Goal: Information Seeking & Learning: Learn about a topic

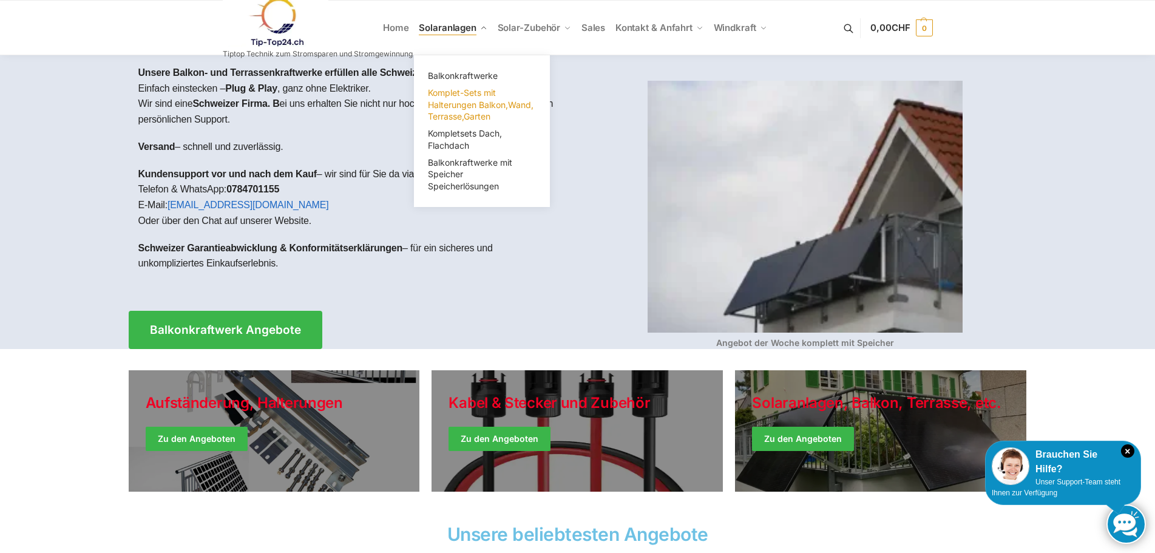
click at [444, 103] on span "Komplet-Sets mit Halterungen Balkon,Wand, Terrasse,Garten" at bounding box center [481, 104] width 106 height 34
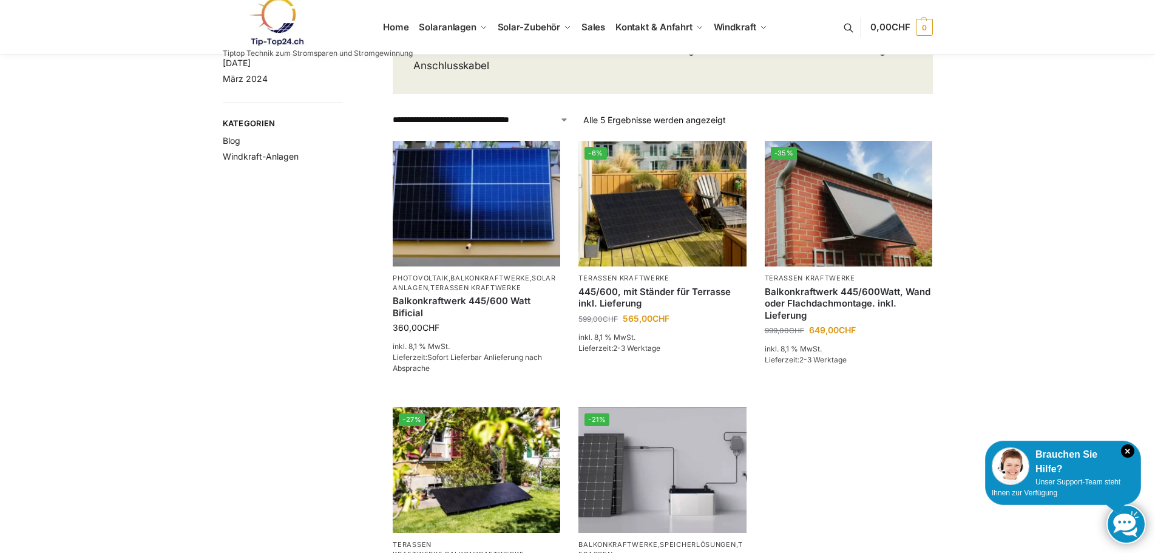
scroll to position [121, 0]
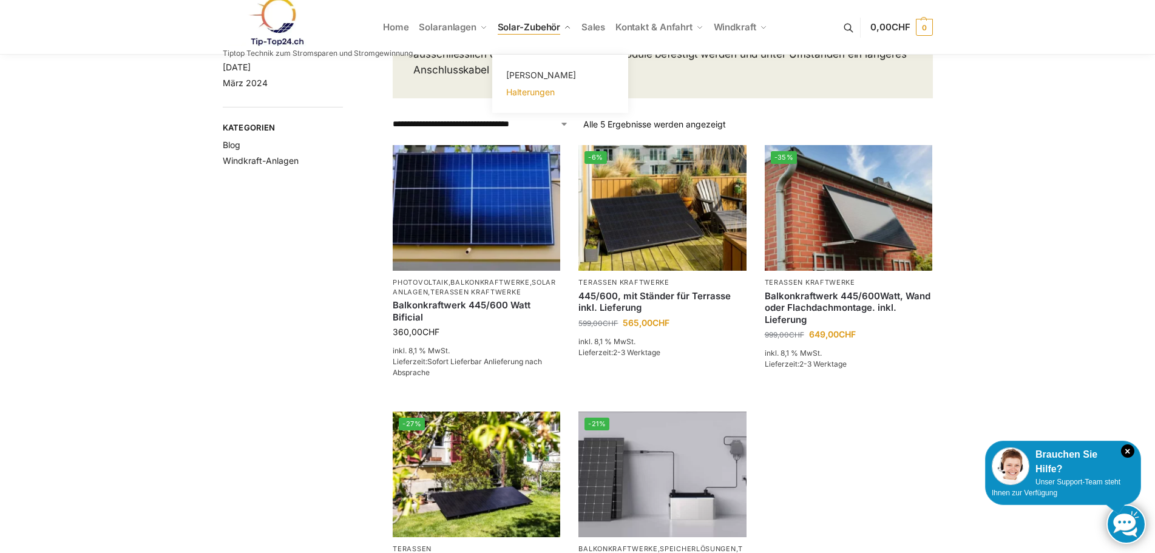
click at [528, 93] on span "Halterungen" at bounding box center [530, 92] width 49 height 10
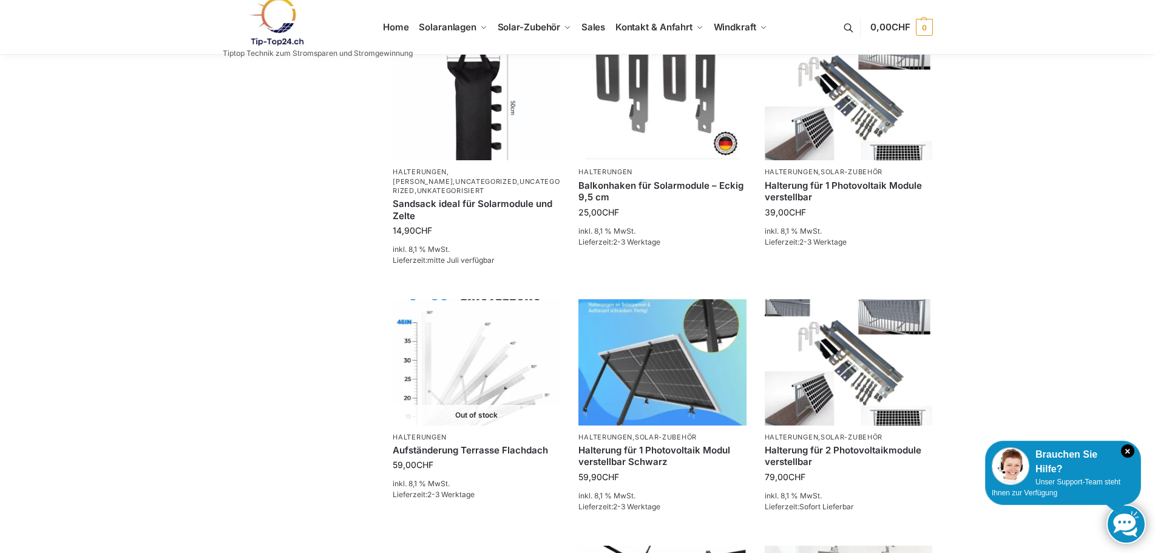
scroll to position [667, 0]
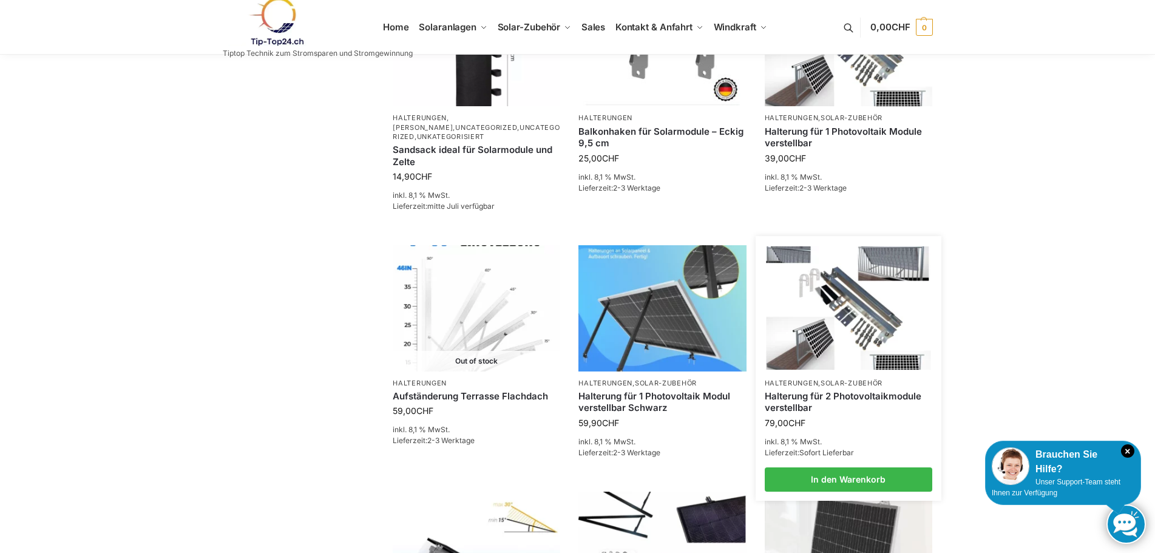
click at [826, 326] on img at bounding box center [848, 307] width 164 height 123
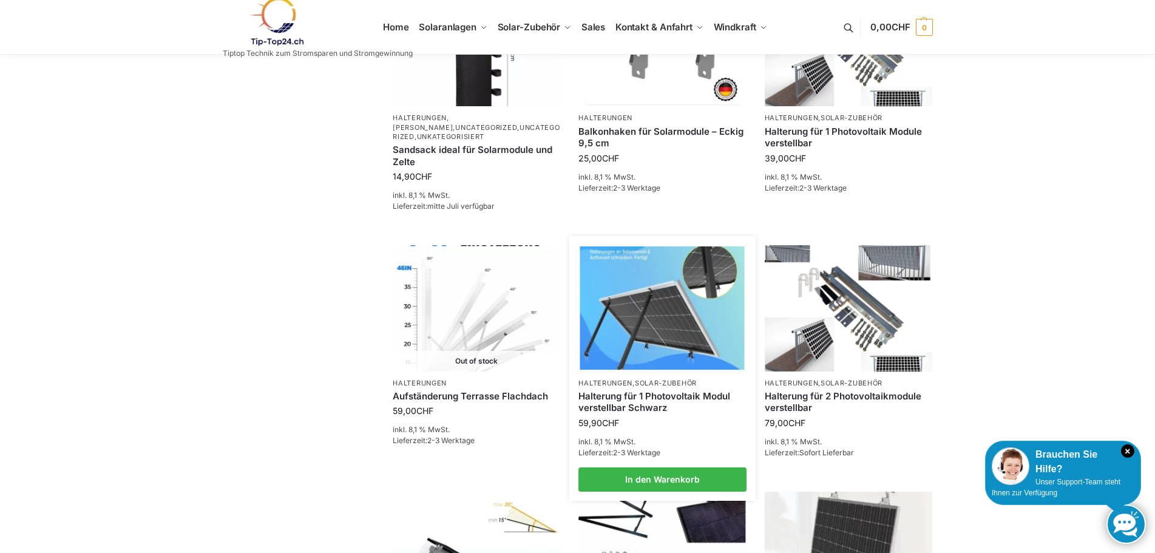
click at [635, 312] on img at bounding box center [662, 307] width 164 height 123
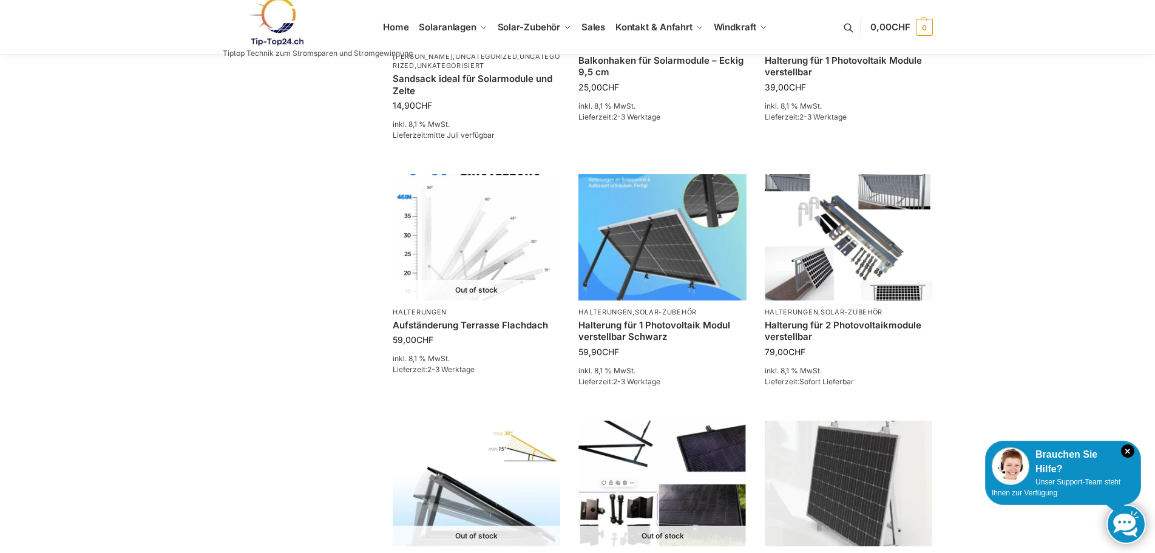
scroll to position [728, 0]
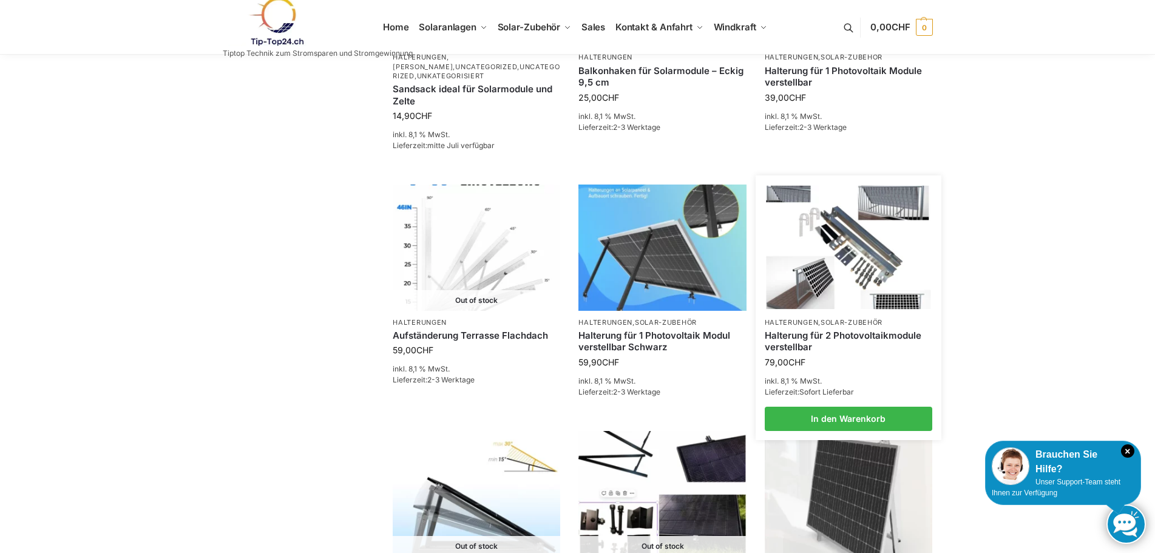
click at [835, 271] on img at bounding box center [848, 247] width 164 height 123
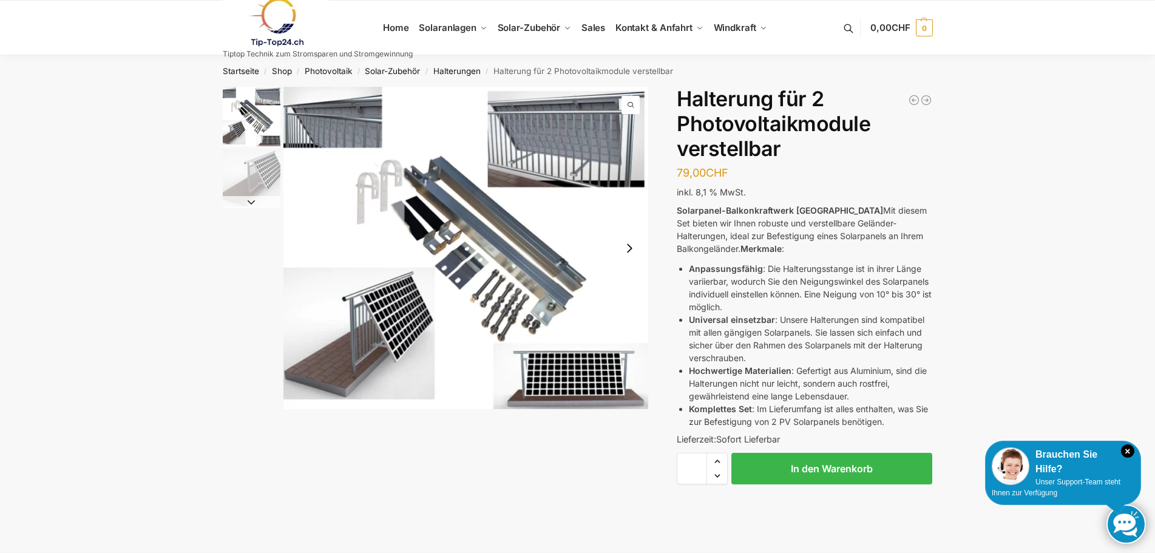
click at [567, 158] on img "1 / 2" at bounding box center [465, 248] width 365 height 322
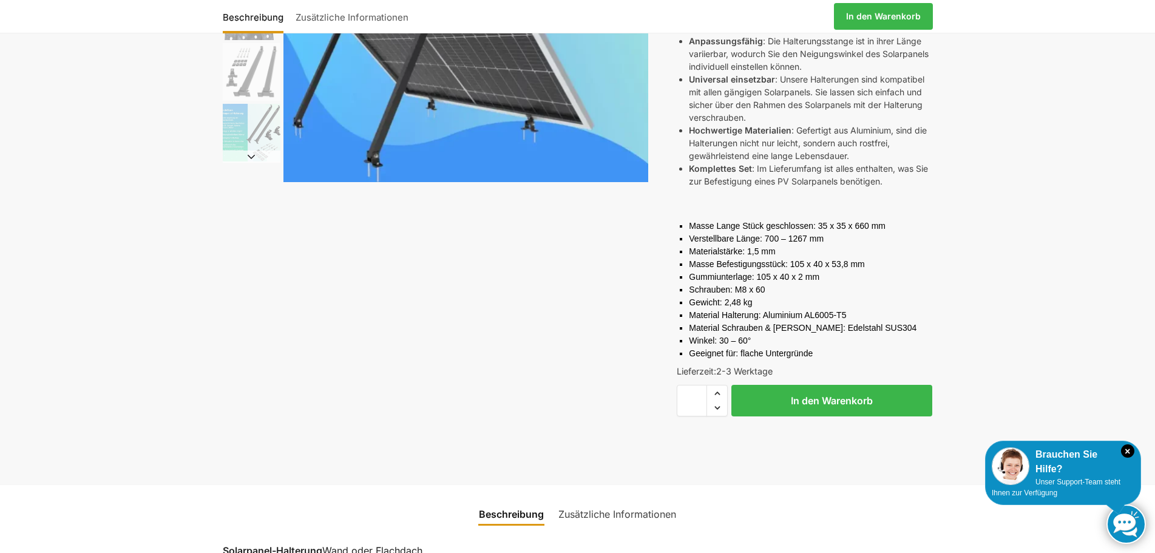
scroll to position [243, 0]
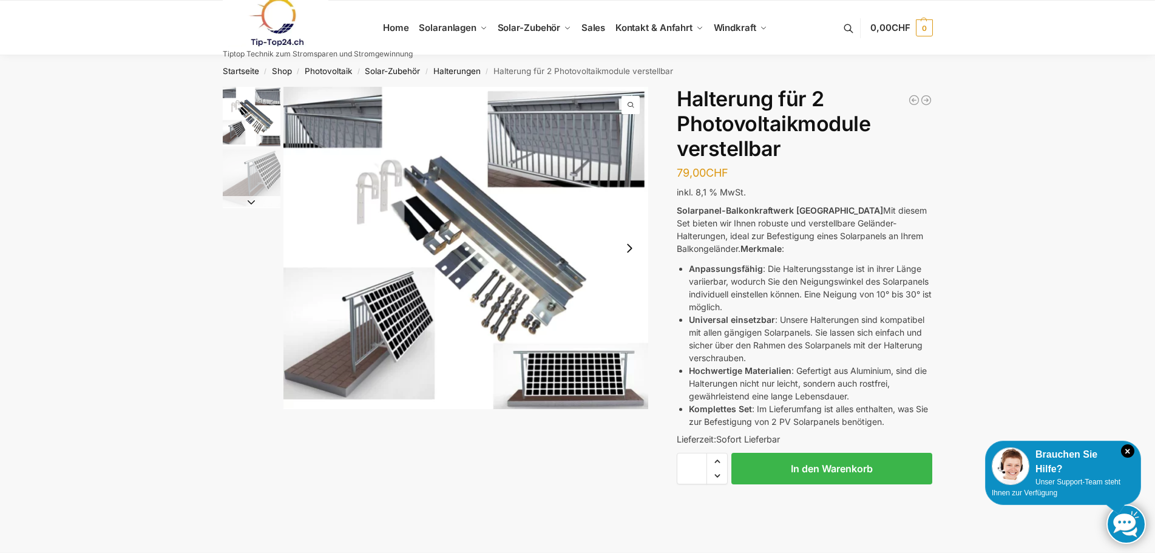
click at [382, 300] on img "1 / 2" at bounding box center [465, 248] width 365 height 322
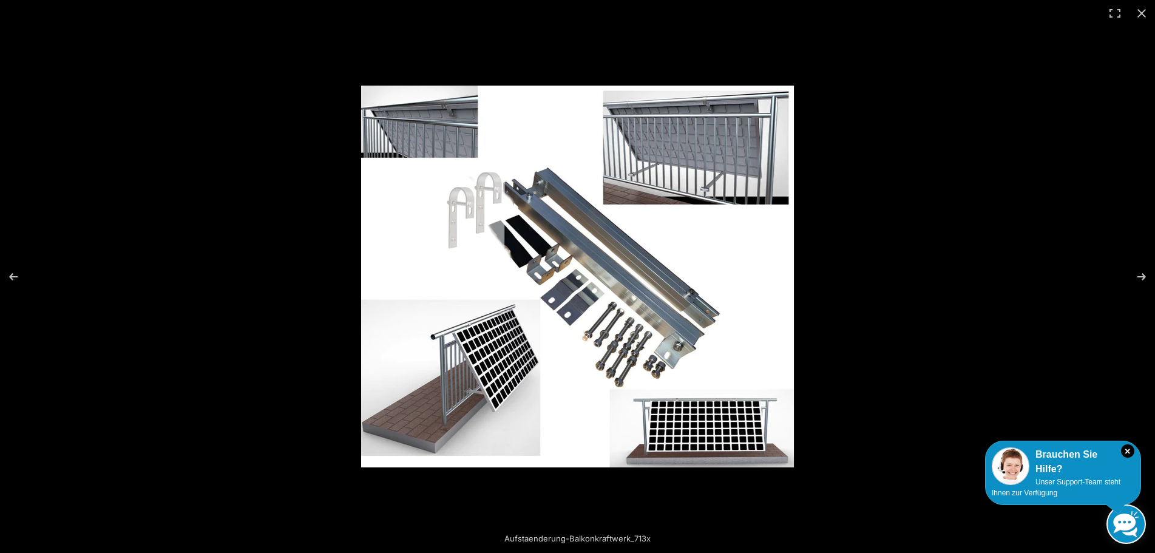
click at [475, 331] on img at bounding box center [577, 277] width 433 height 382
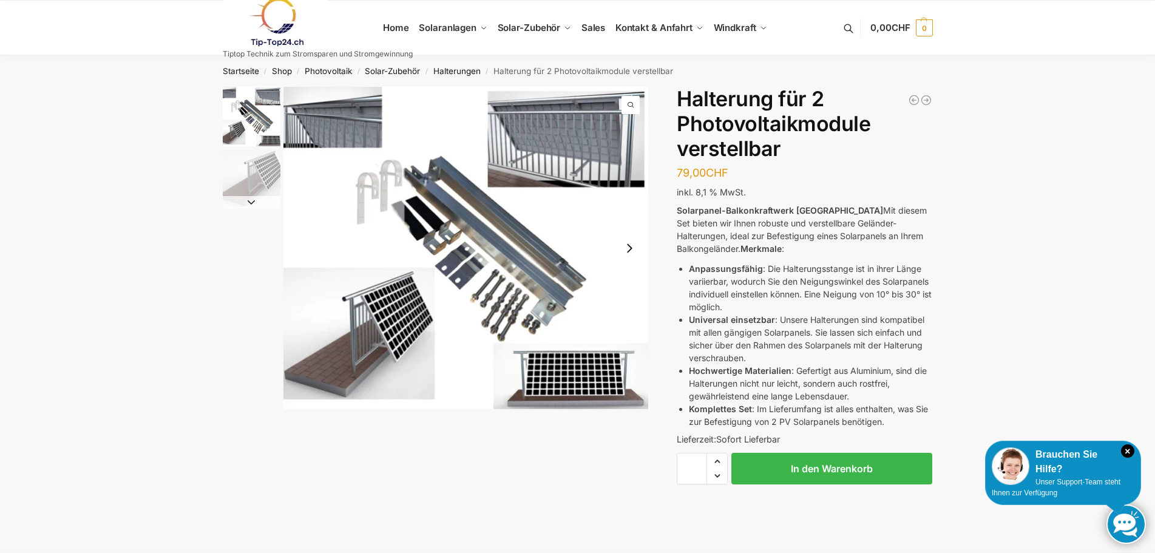
click at [465, 274] on img "1 / 2" at bounding box center [465, 248] width 365 height 322
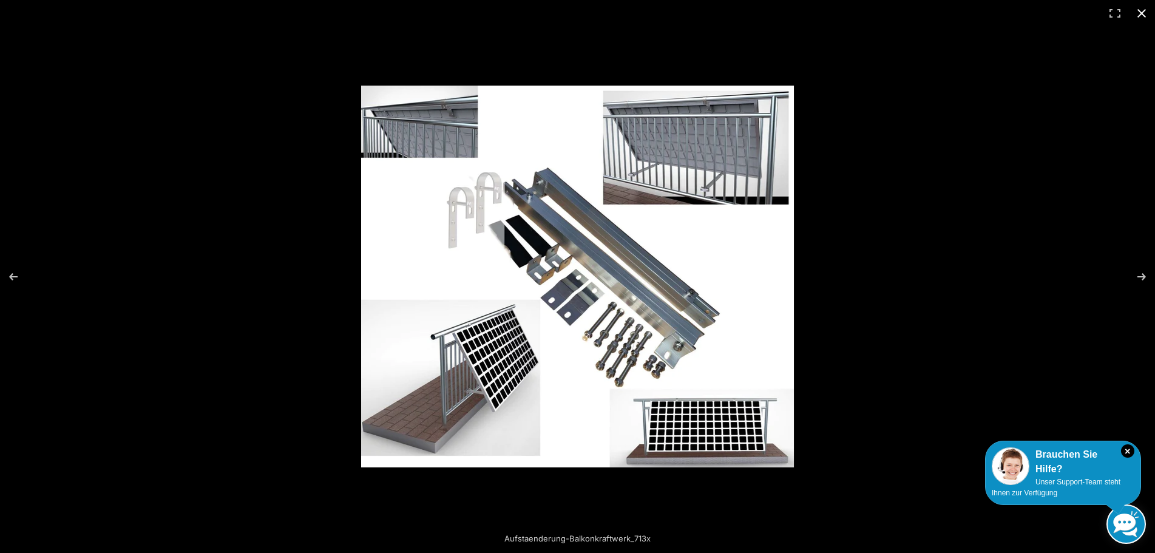
click at [1137, 13] on button "Close (Esc)" at bounding box center [1141, 13] width 27 height 27
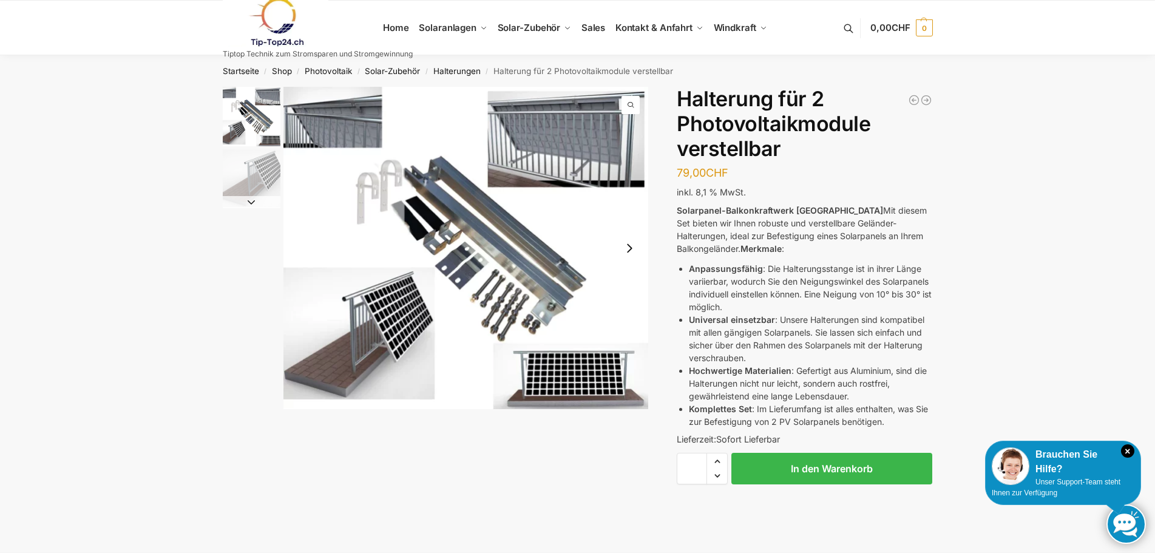
click at [444, 232] on img "1 / 2" at bounding box center [465, 248] width 365 height 322
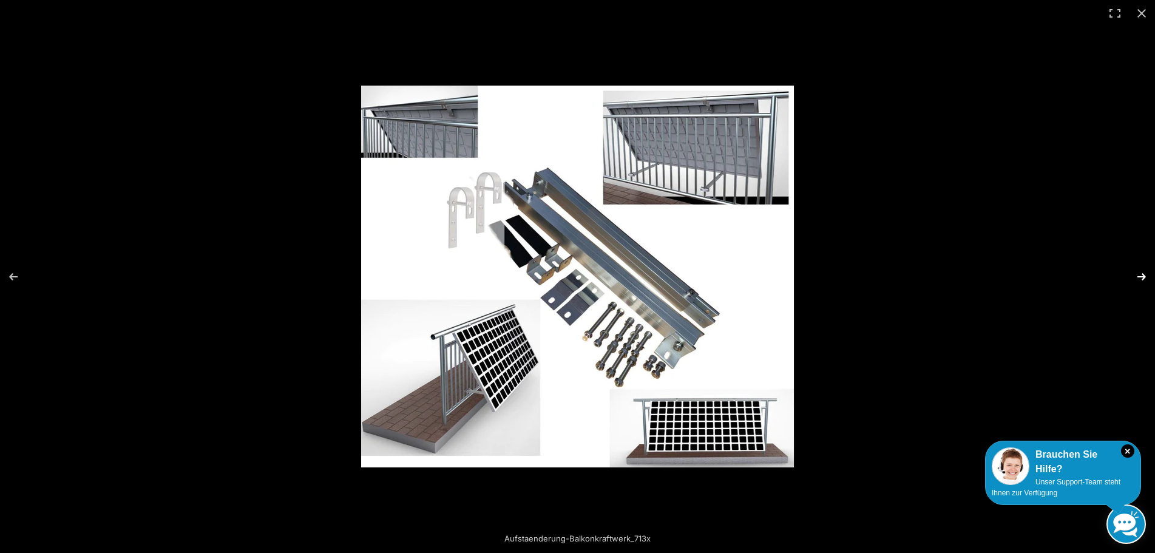
click at [1140, 278] on button "Next (arrow right)" at bounding box center [1133, 276] width 42 height 61
